Goal: Task Accomplishment & Management: Use online tool/utility

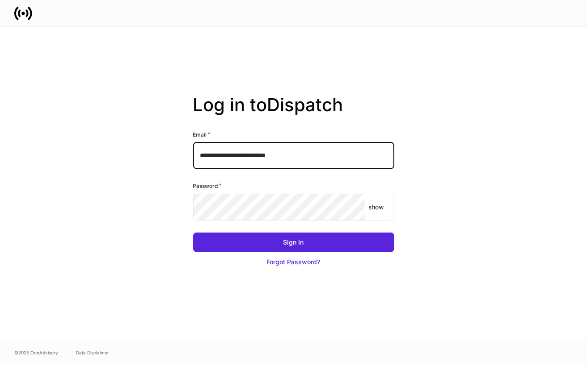
click at [303, 154] on input "**********" at bounding box center [293, 156] width 201 height 27
click at [187, 155] on div "Email * ​" at bounding box center [290, 144] width 208 height 51
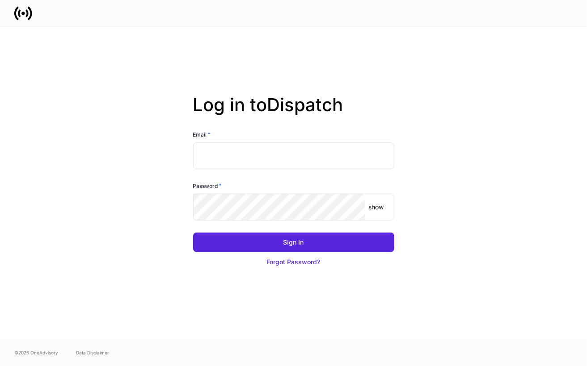
click at [226, 155] on input "text" at bounding box center [293, 156] width 201 height 27
type input "**********"
